Goal: Task Accomplishment & Management: Manage account settings

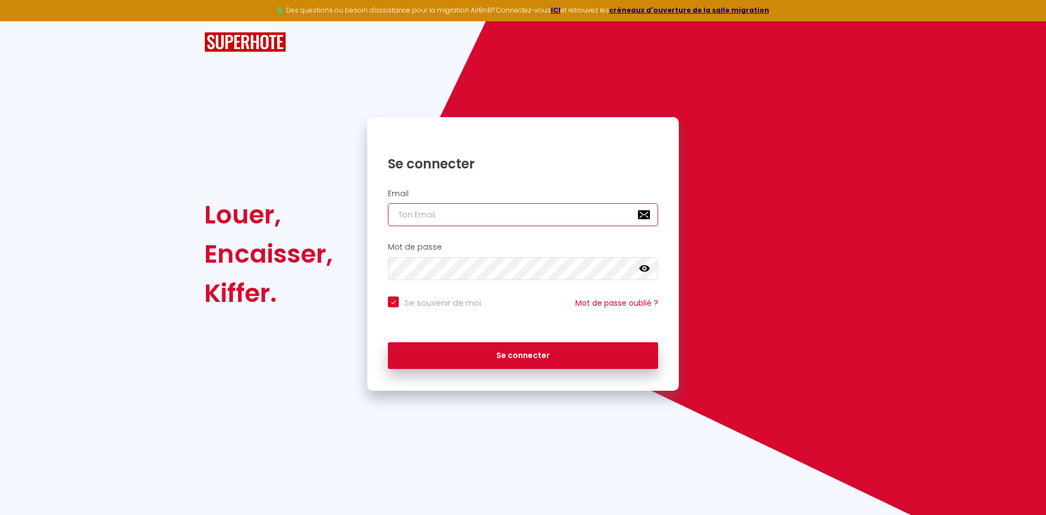
click at [446, 208] on input "email" at bounding box center [523, 214] width 270 height 23
type input "[EMAIL_ADDRESS][DOMAIN_NAME]"
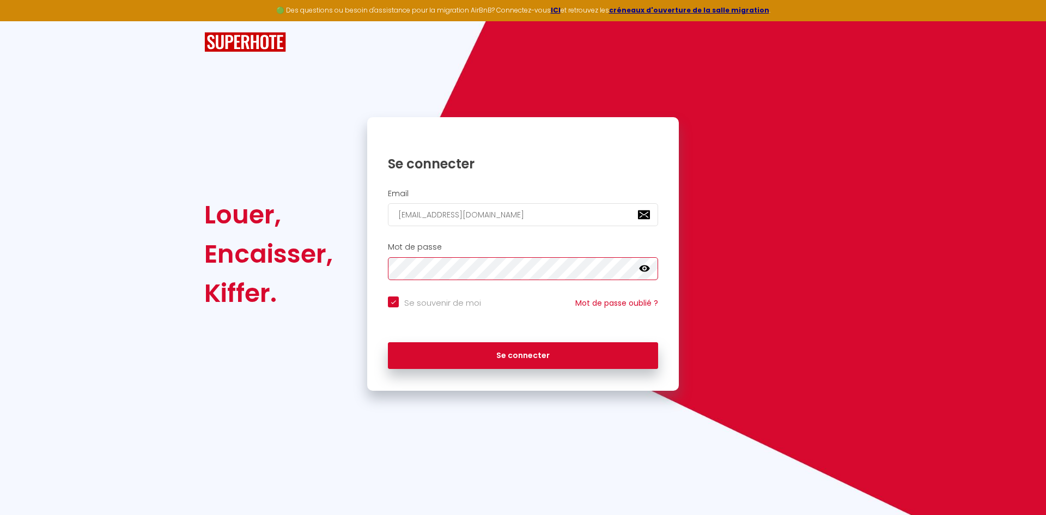
click at [388, 342] on button "Se connecter" at bounding box center [523, 355] width 270 height 27
checkbox input "true"
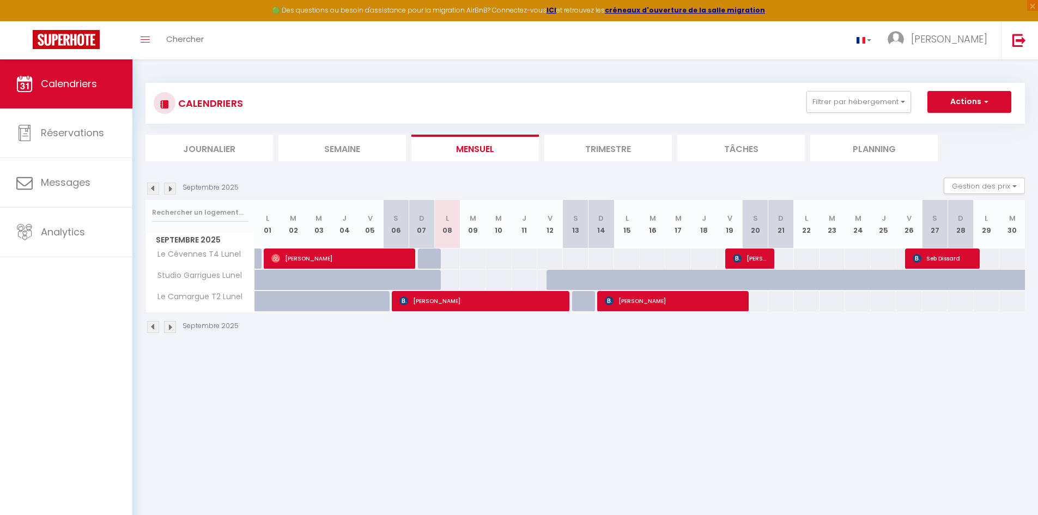
click at [155, 190] on img at bounding box center [153, 189] width 12 height 12
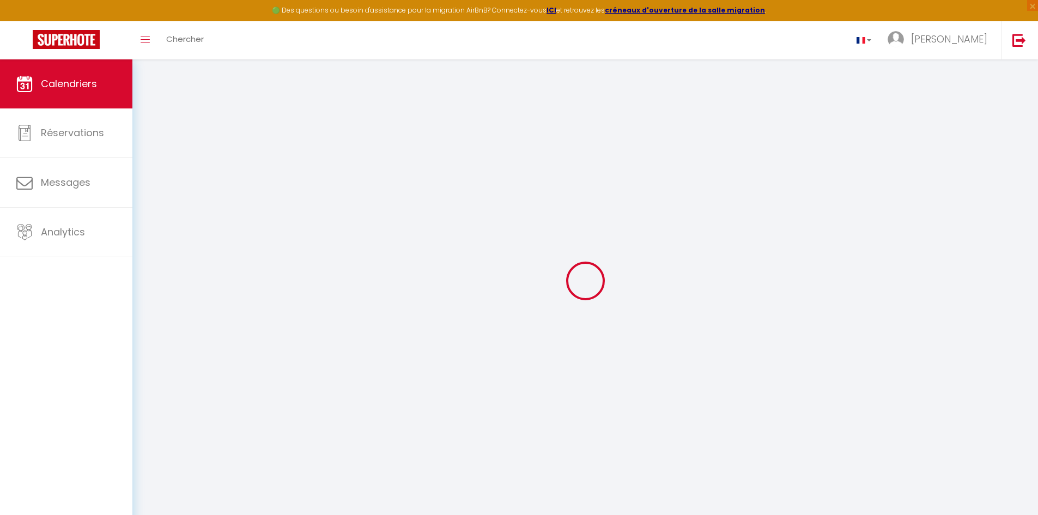
select select
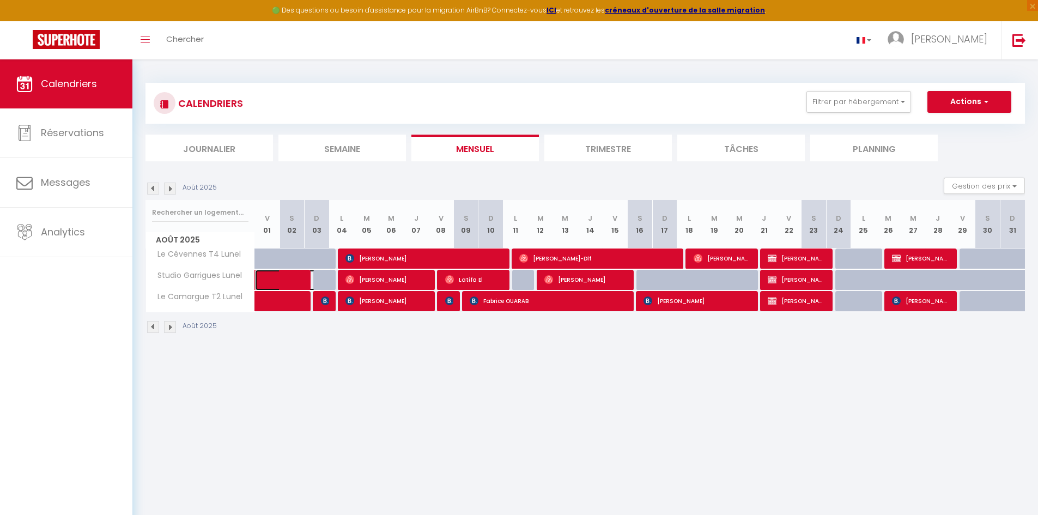
click at [261, 282] on link at bounding box center [267, 280] width 25 height 21
select select "OK"
select select "1"
select select "0"
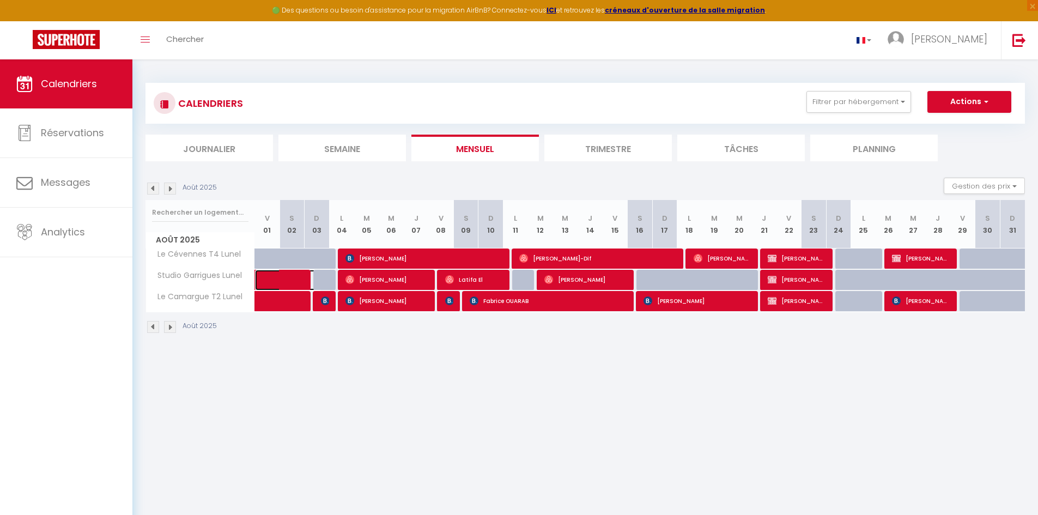
select select "1"
select select
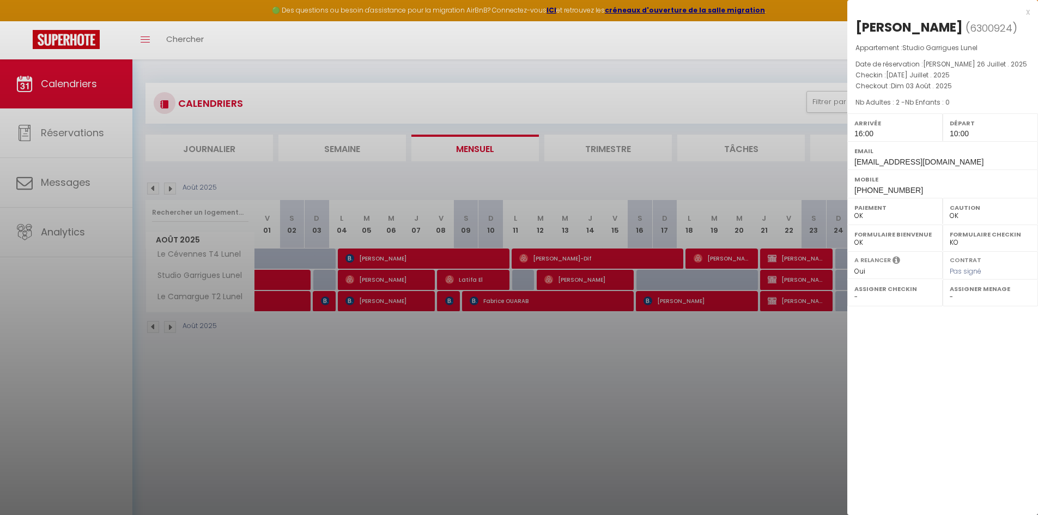
click at [576, 379] on div at bounding box center [519, 257] width 1038 height 515
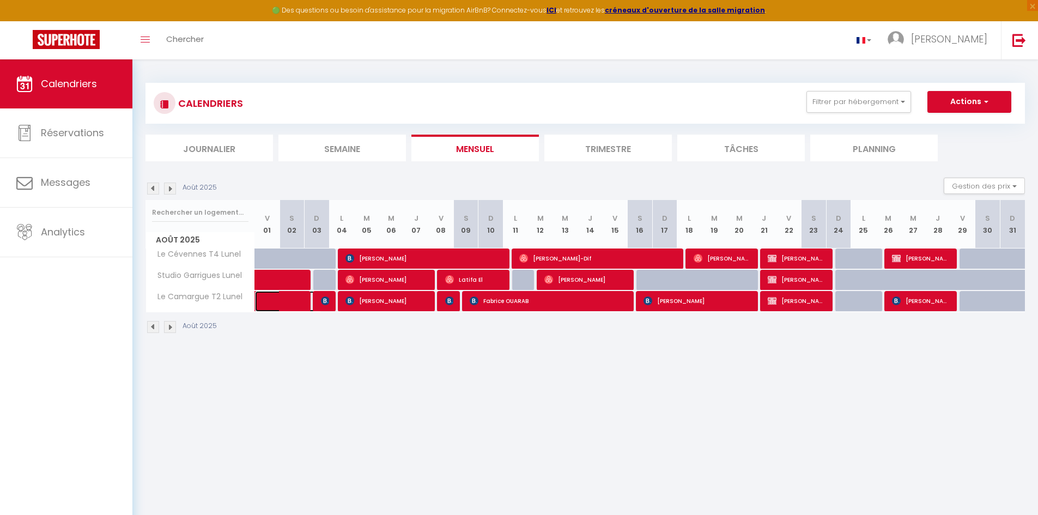
click at [280, 297] on span at bounding box center [296, 301] width 50 height 21
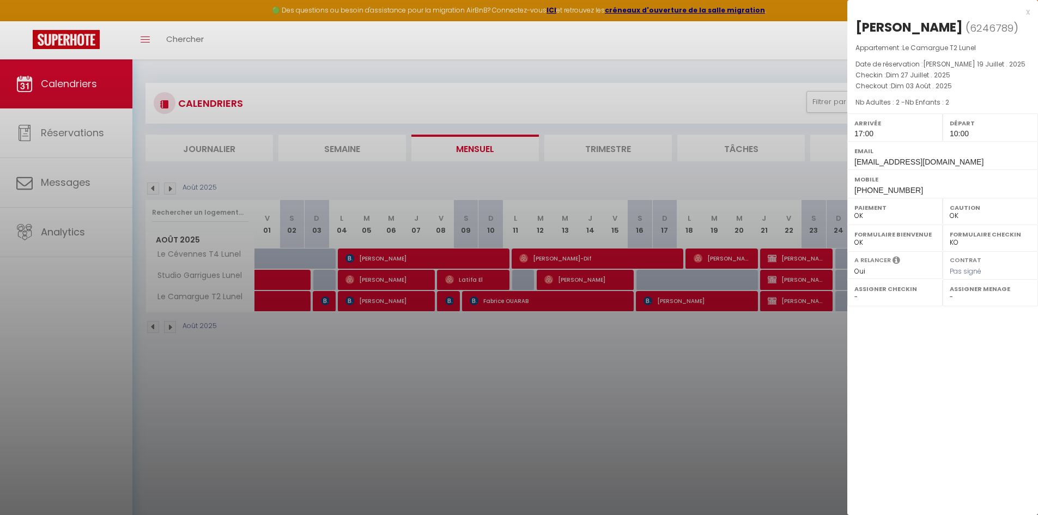
click at [318, 301] on div at bounding box center [519, 257] width 1038 height 515
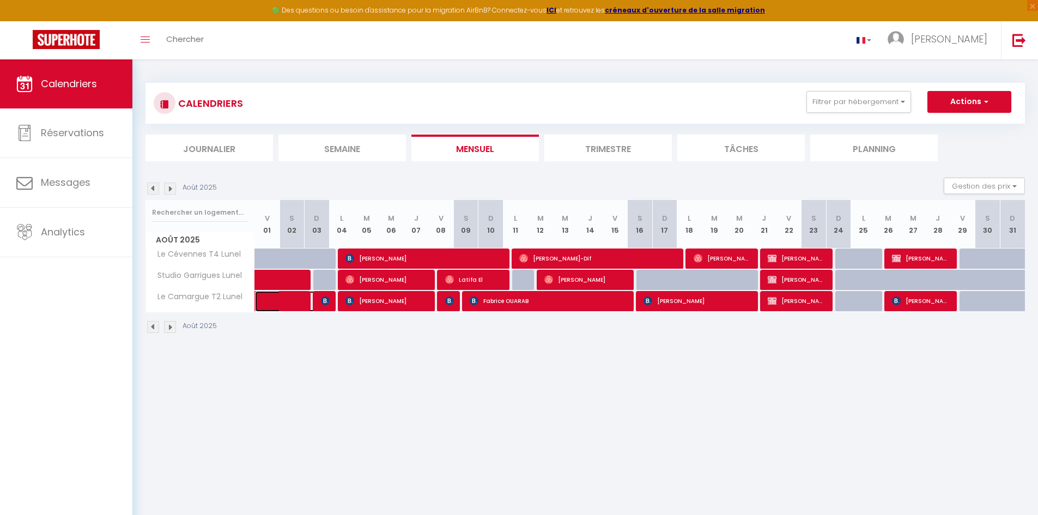
click at [318, 301] on span at bounding box center [296, 301] width 50 height 21
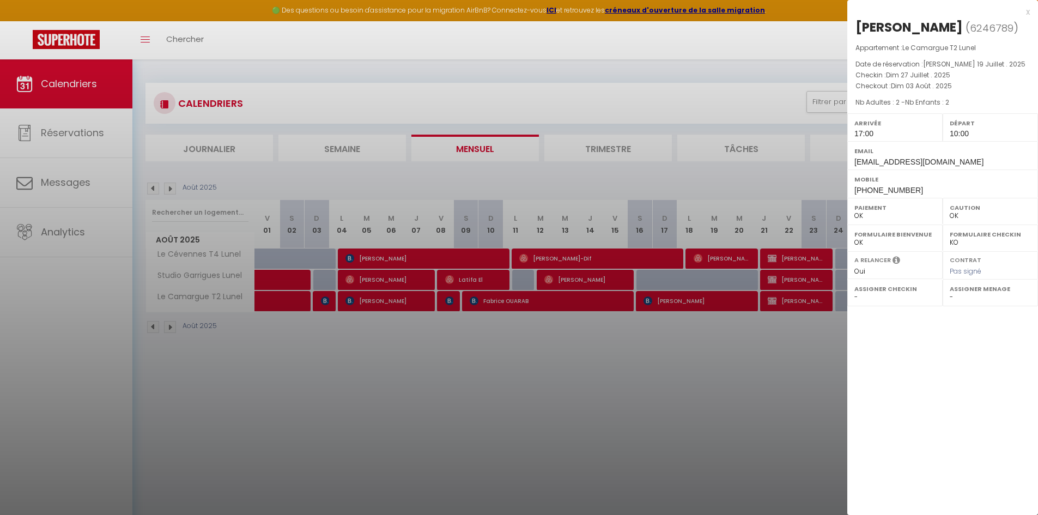
click at [153, 185] on div at bounding box center [519, 257] width 1038 height 515
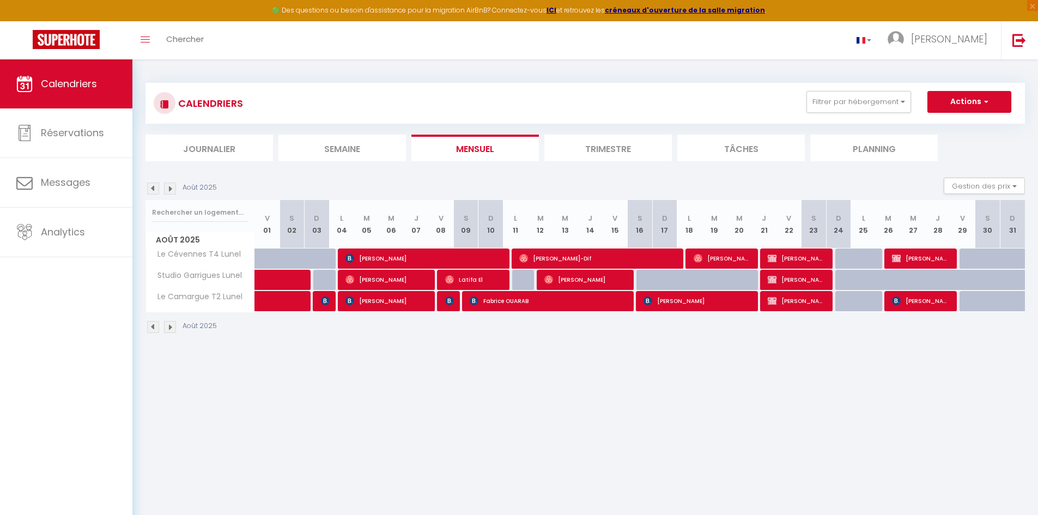
click at [153, 185] on img at bounding box center [153, 189] width 12 height 12
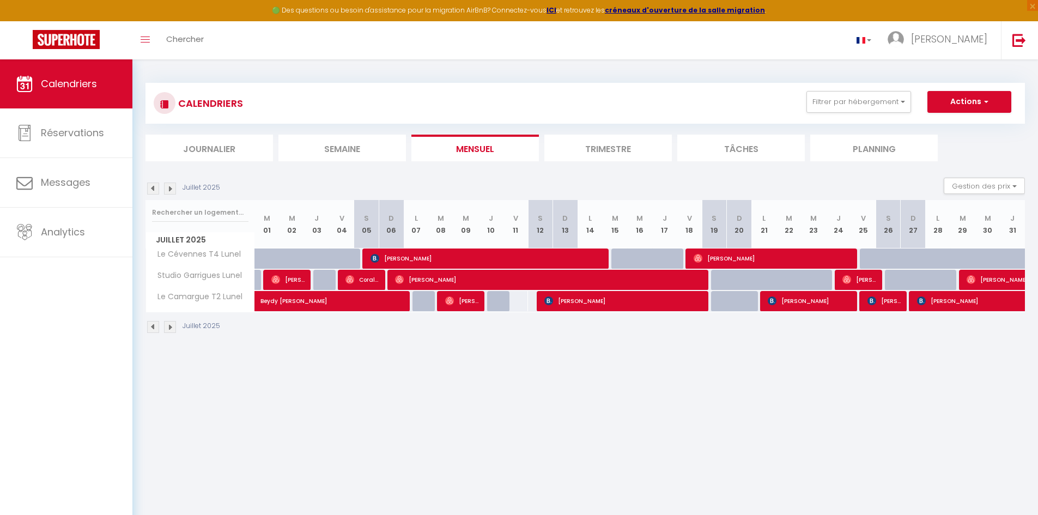
click at [170, 193] on img at bounding box center [170, 189] width 12 height 12
select select "0"
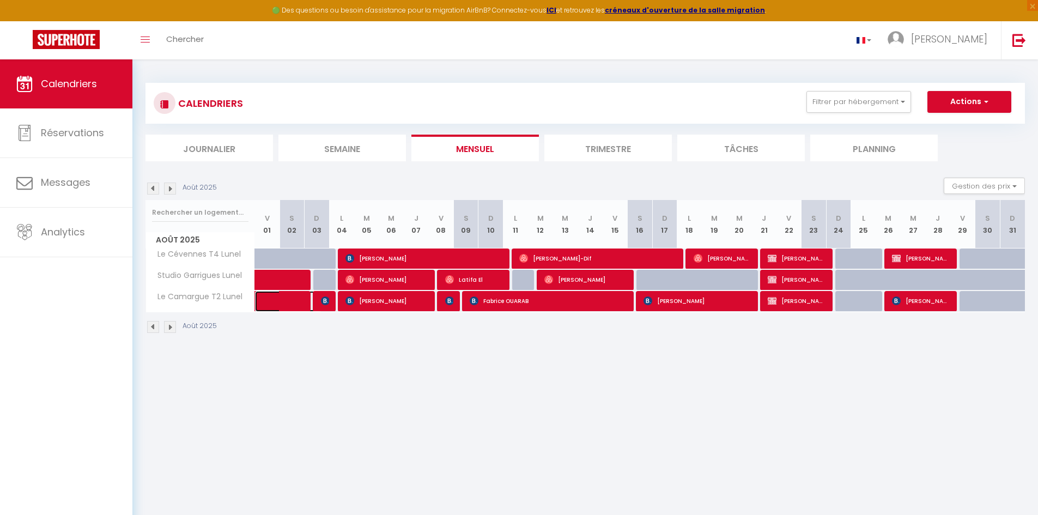
click at [319, 302] on span at bounding box center [296, 301] width 50 height 21
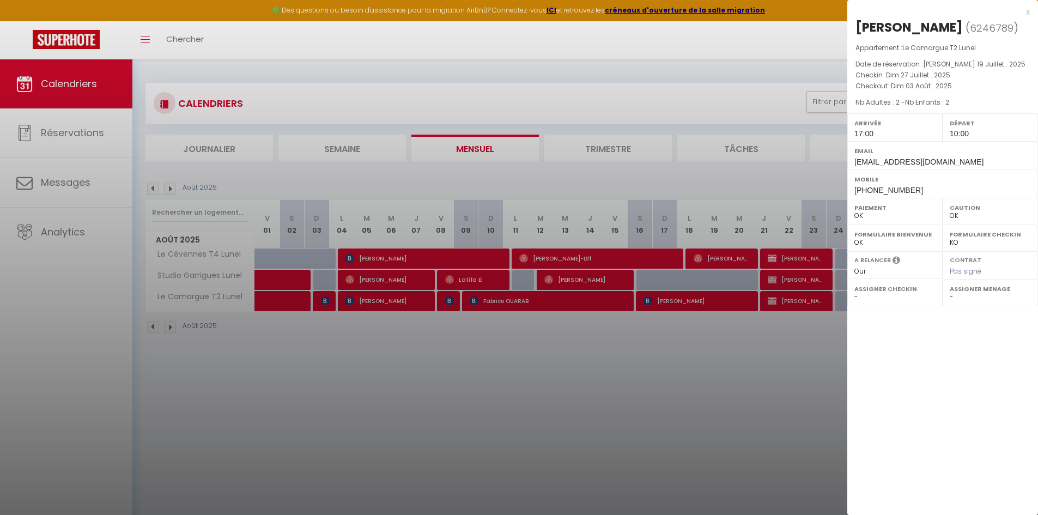
click at [381, 263] on div at bounding box center [519, 257] width 1038 height 515
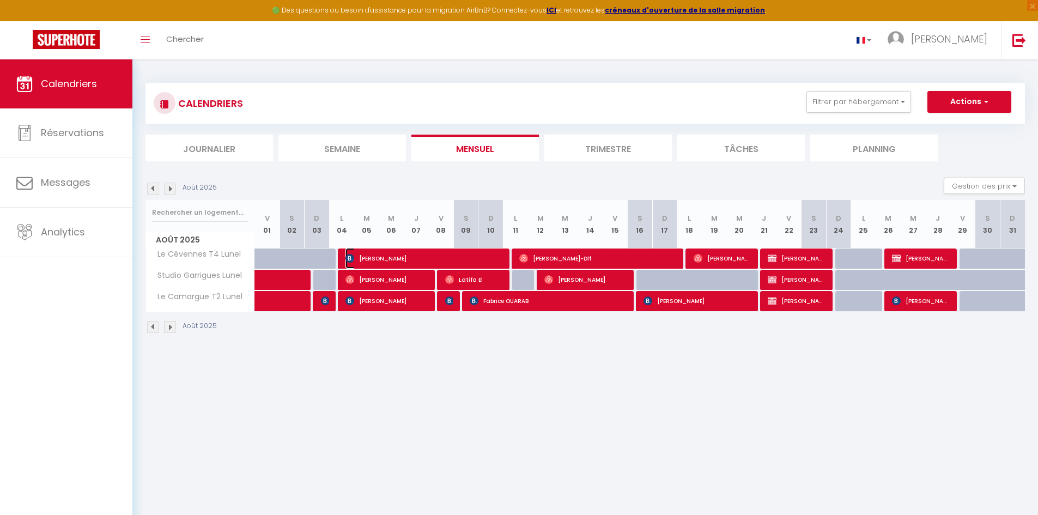
click at [367, 257] on span "[PERSON_NAME]" at bounding box center [425, 258] width 159 height 21
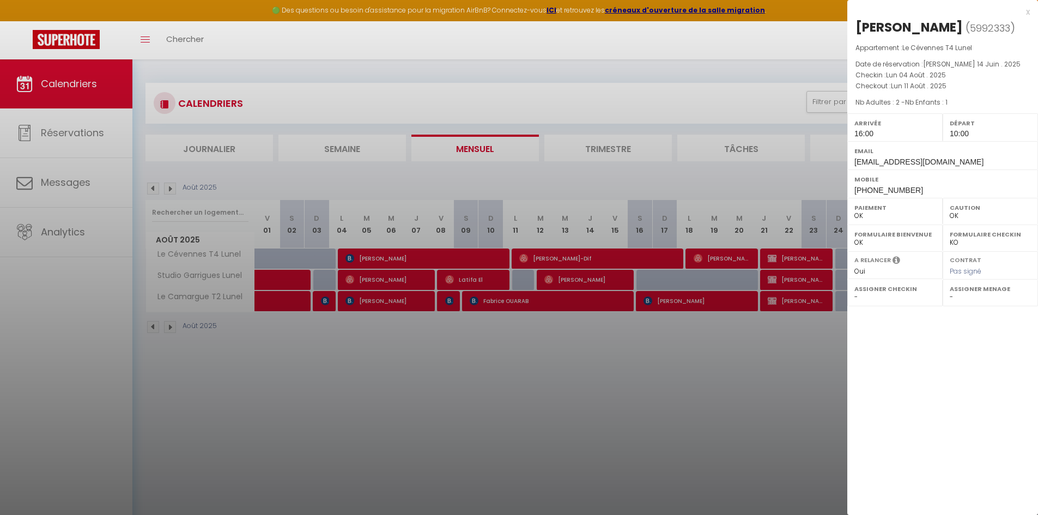
click at [383, 279] on div at bounding box center [519, 257] width 1038 height 515
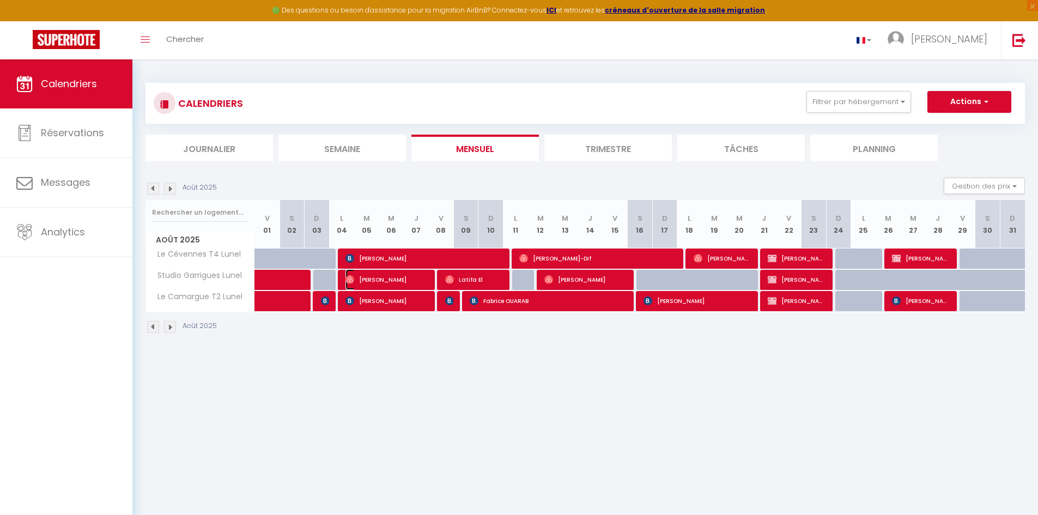
click at [383, 279] on span "[PERSON_NAME]" at bounding box center [387, 279] width 83 height 21
select select "1"
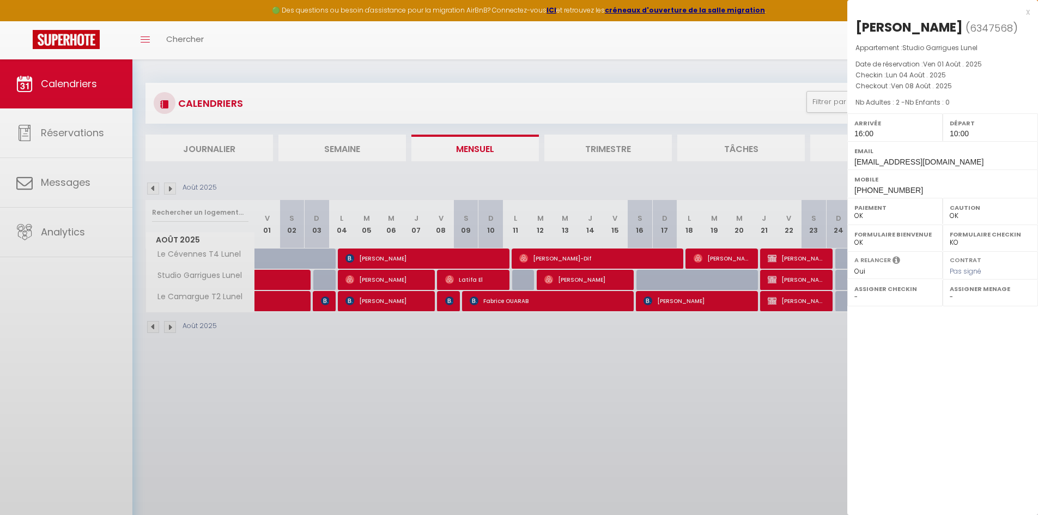
click at [383, 279] on div at bounding box center [519, 257] width 1038 height 515
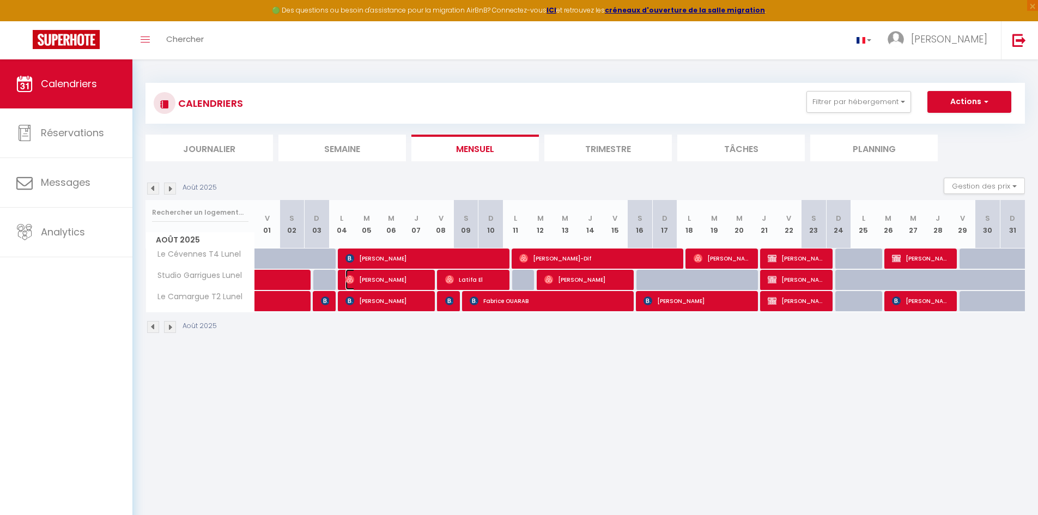
click at [383, 279] on span "[PERSON_NAME]" at bounding box center [387, 279] width 83 height 21
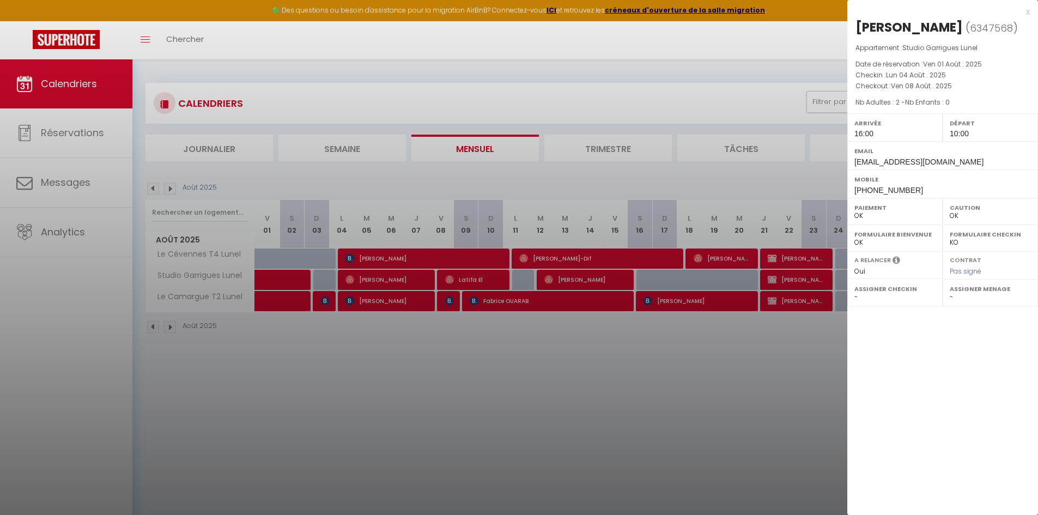
click at [397, 303] on div at bounding box center [519, 257] width 1038 height 515
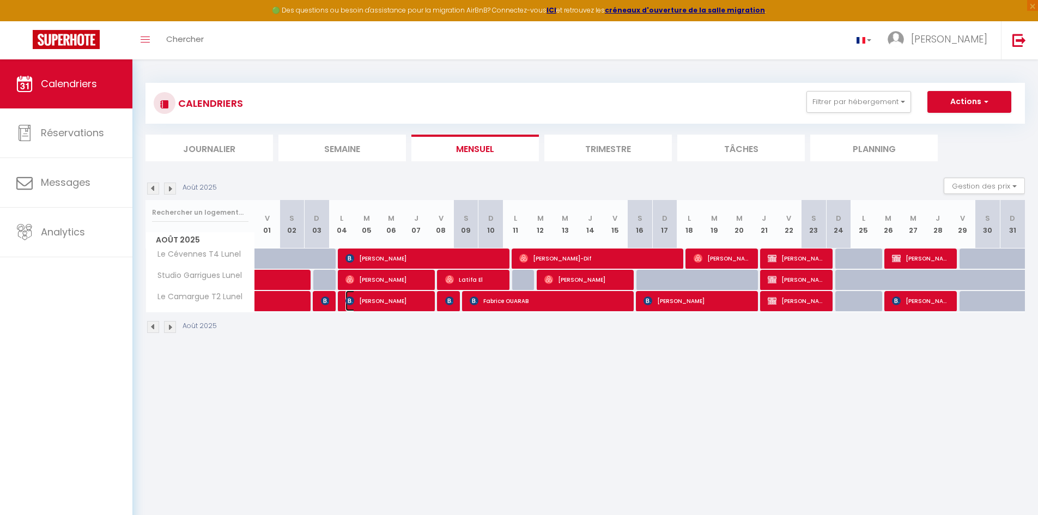
click at [396, 303] on span "[PERSON_NAME]" at bounding box center [387, 301] width 83 height 21
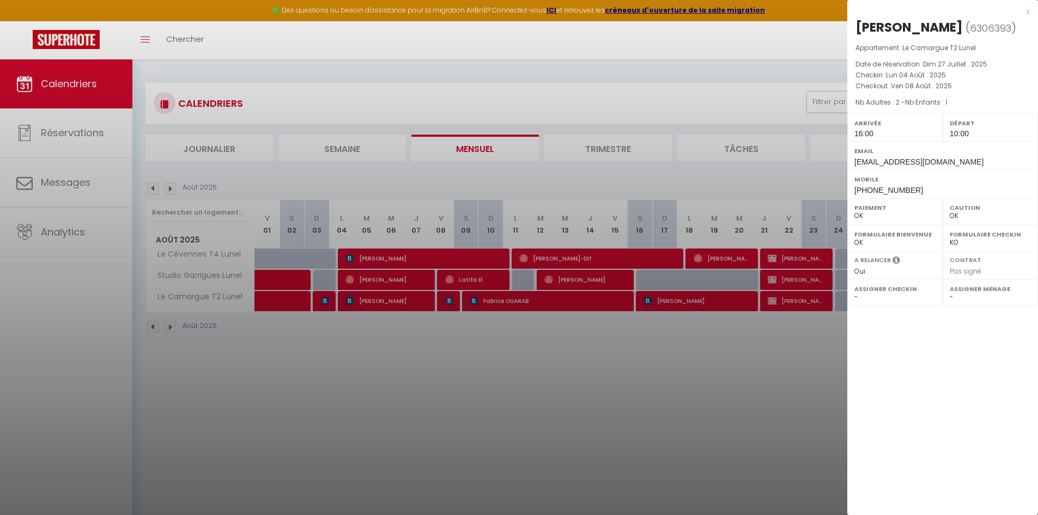
click at [455, 280] on div at bounding box center [519, 257] width 1038 height 515
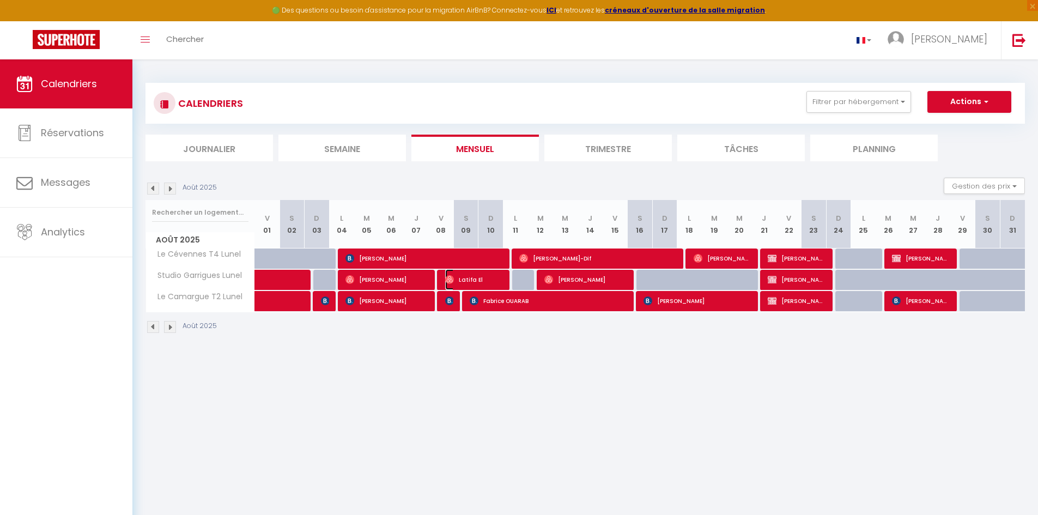
click at [455, 280] on span "Latifa El" at bounding box center [474, 279] width 58 height 21
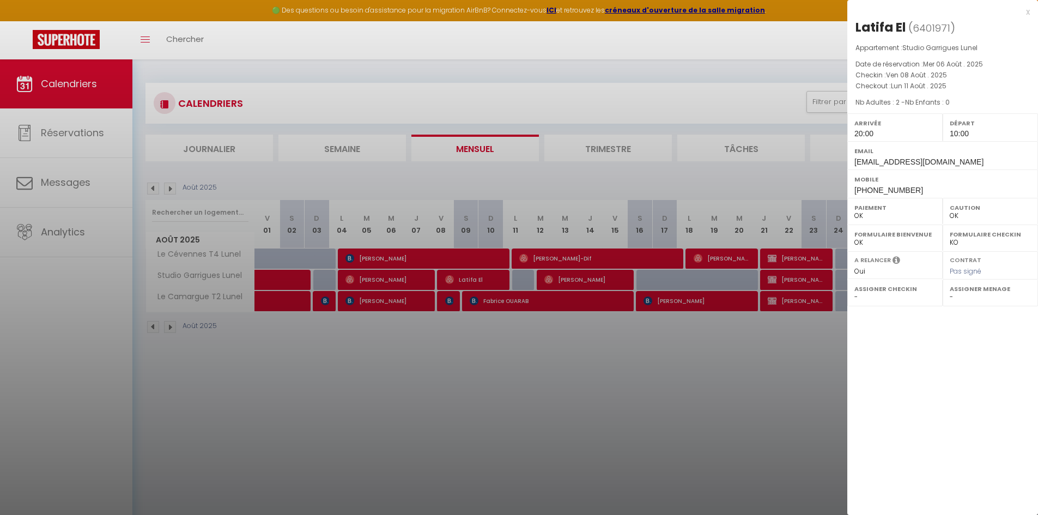
click at [452, 300] on div at bounding box center [519, 257] width 1038 height 515
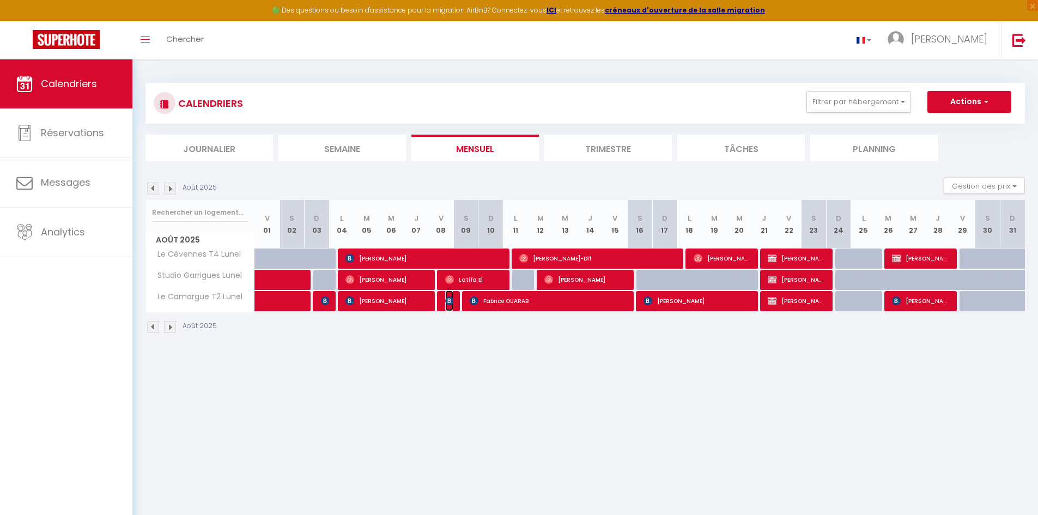
click at [450, 300] on img at bounding box center [449, 300] width 9 height 9
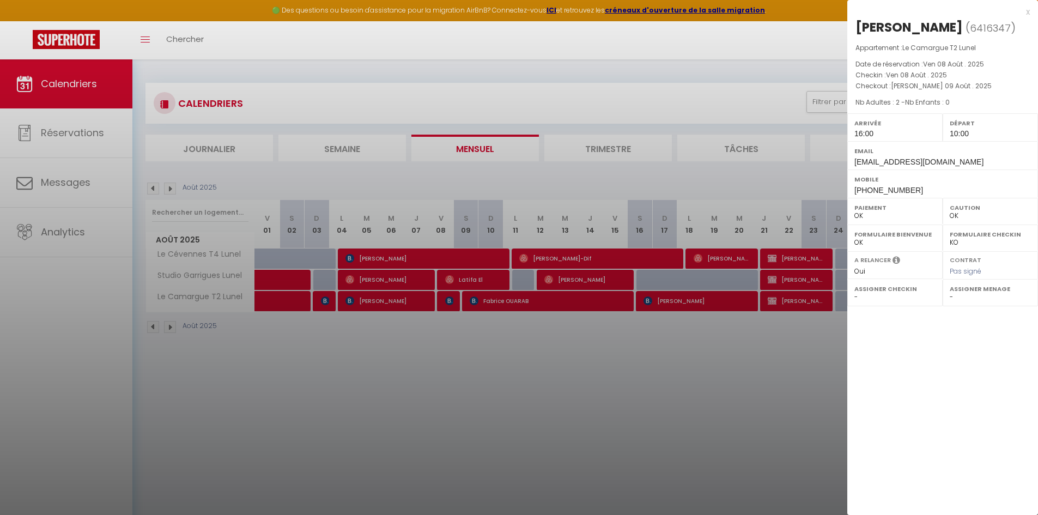
click at [494, 300] on div at bounding box center [519, 257] width 1038 height 515
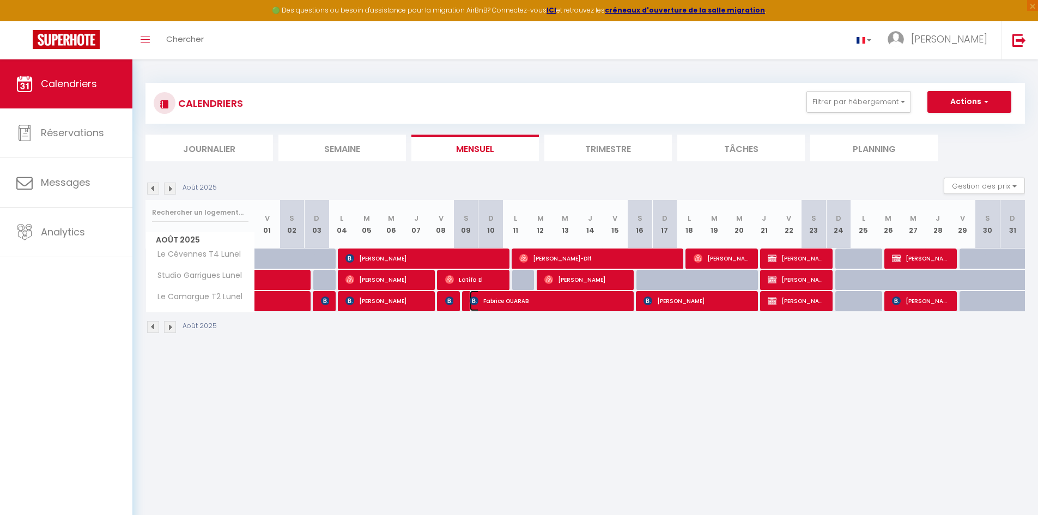
click at [498, 301] on span "Fabrice OUARAB" at bounding box center [549, 301] width 159 height 21
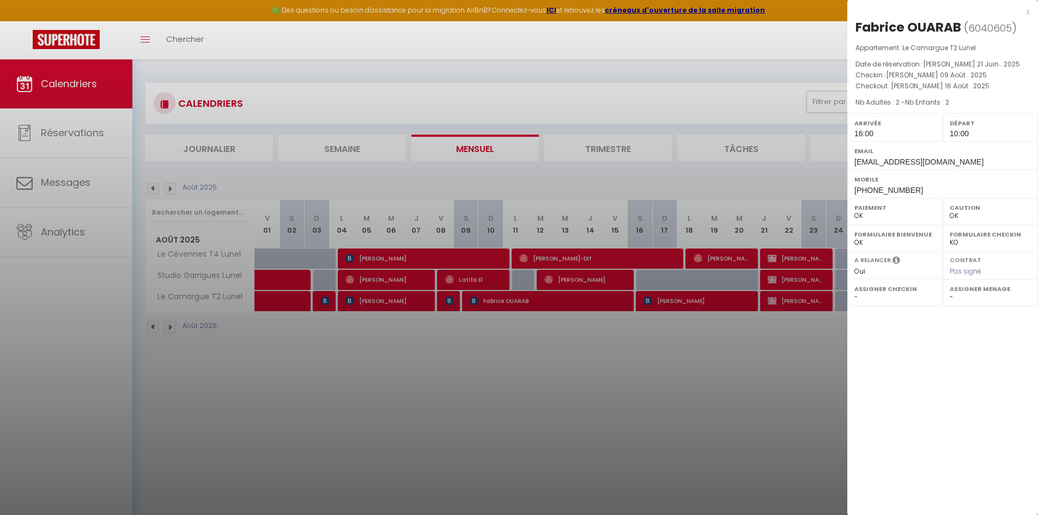
click at [549, 259] on div at bounding box center [519, 257] width 1038 height 515
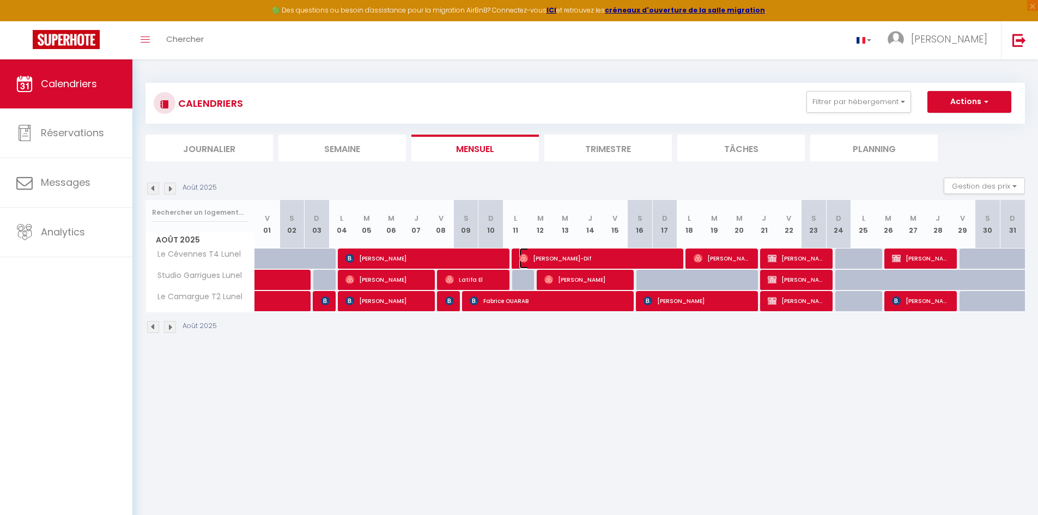
click at [556, 259] on span "[PERSON_NAME]-Dif" at bounding box center [598, 258] width 159 height 21
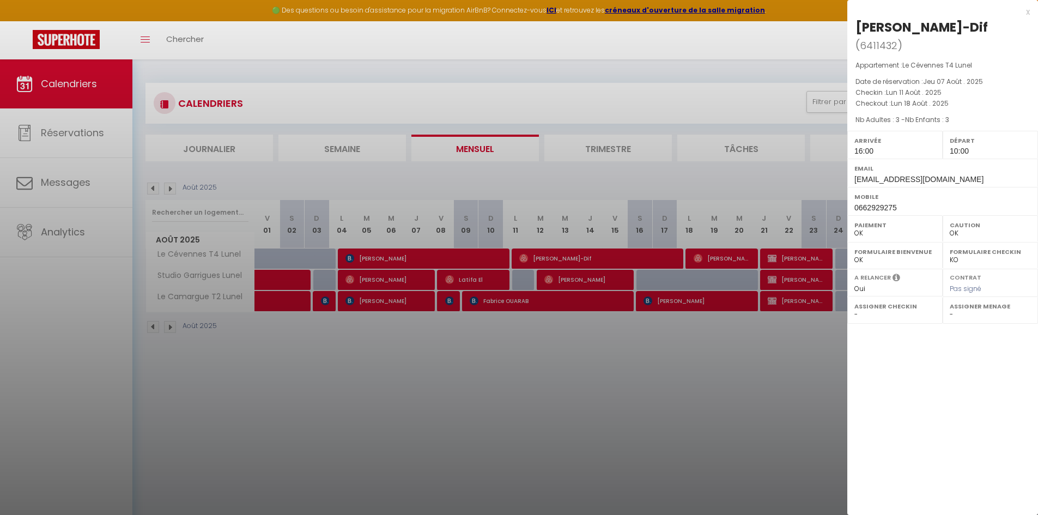
click at [608, 282] on div at bounding box center [519, 257] width 1038 height 515
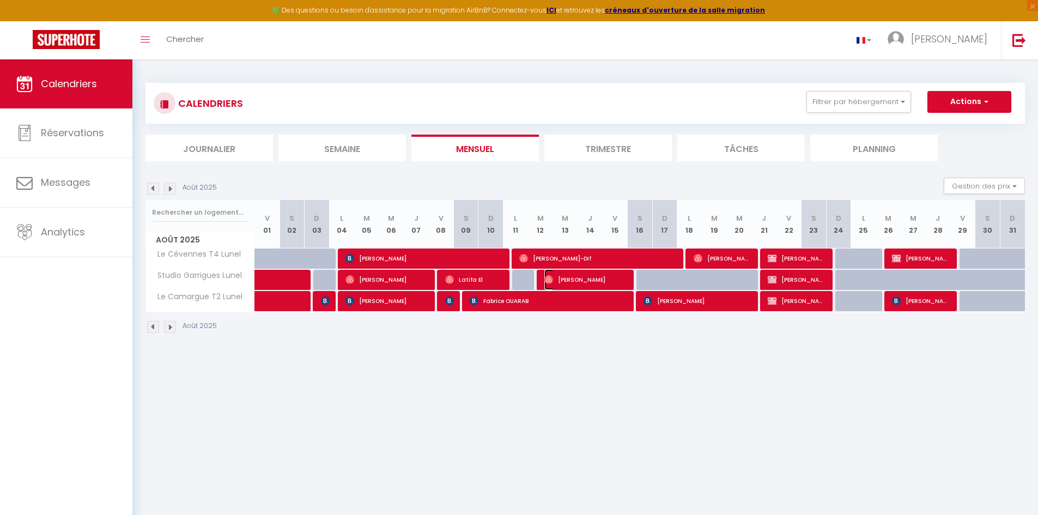
click at [585, 278] on span "[PERSON_NAME]" at bounding box center [585, 279] width 83 height 21
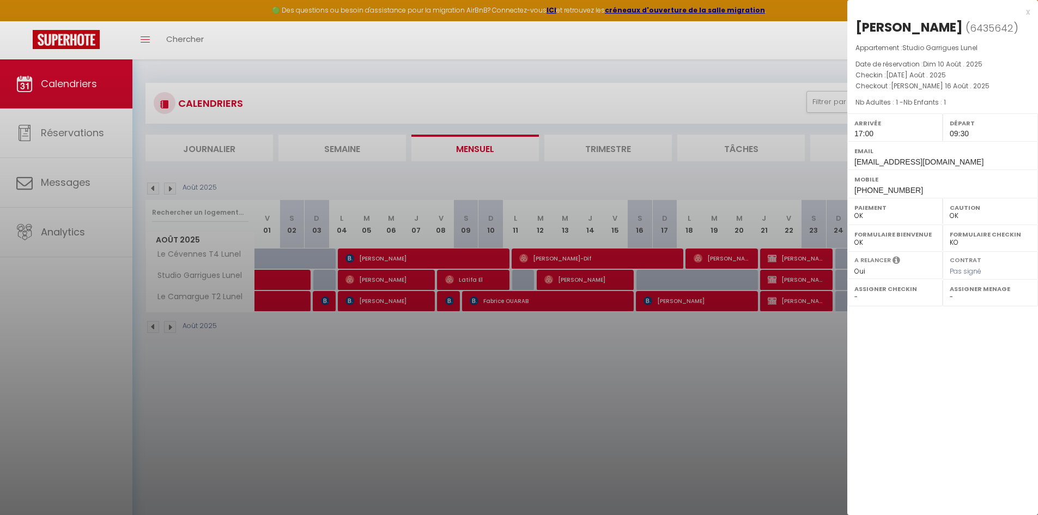
click at [676, 303] on div at bounding box center [519, 257] width 1038 height 515
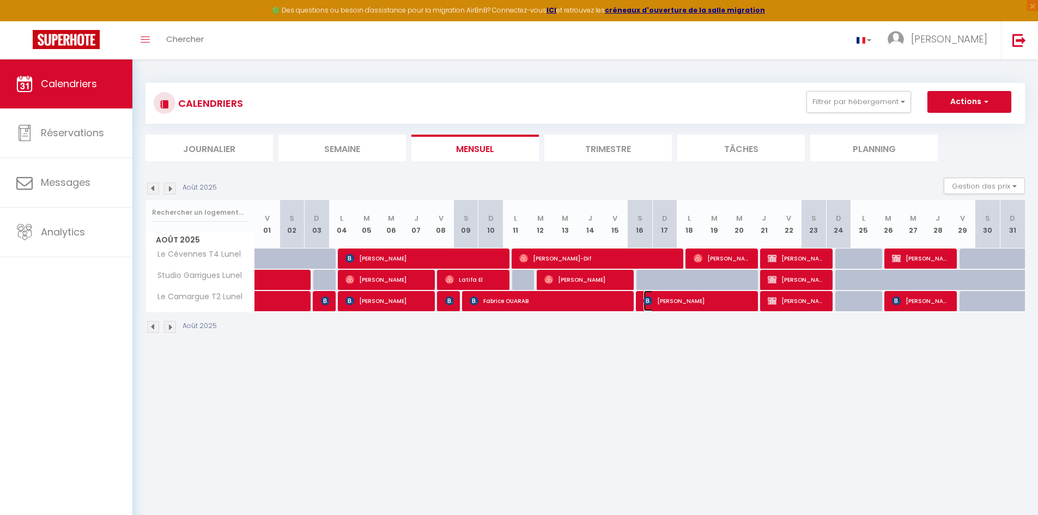
click at [677, 302] on span "[PERSON_NAME]" at bounding box center [698, 301] width 108 height 21
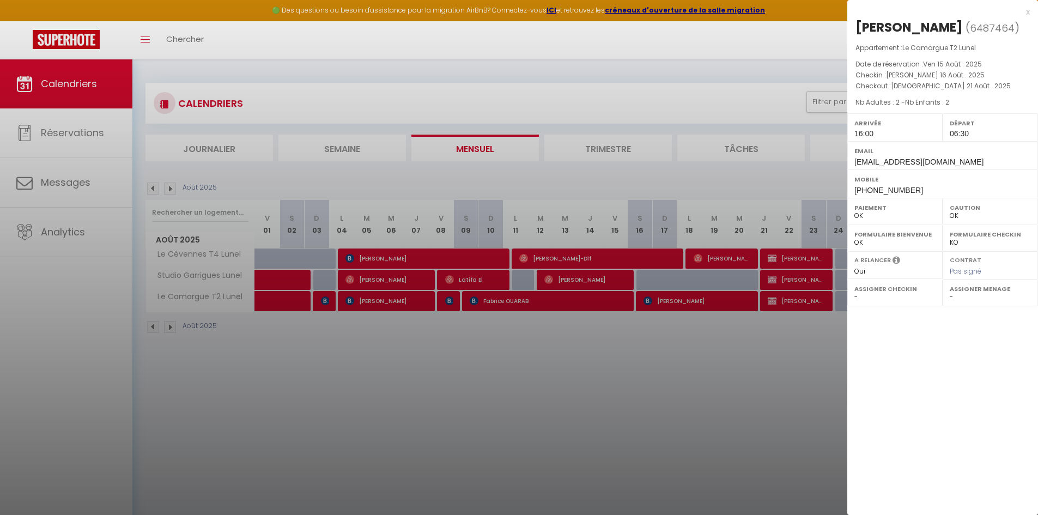
click at [784, 259] on div at bounding box center [519, 257] width 1038 height 515
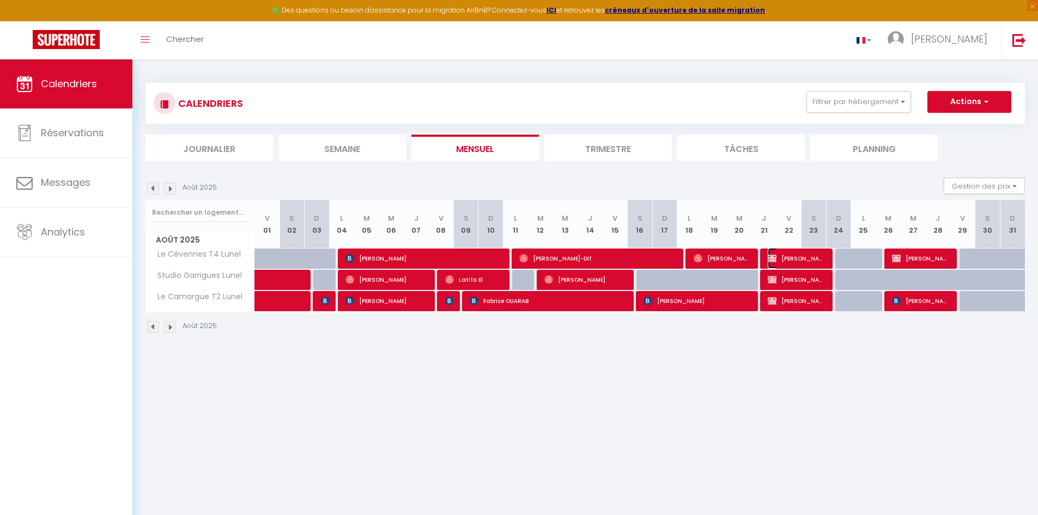
click at [806, 256] on span "[PERSON_NAME]" at bounding box center [797, 258] width 58 height 21
